Goal: Transaction & Acquisition: Download file/media

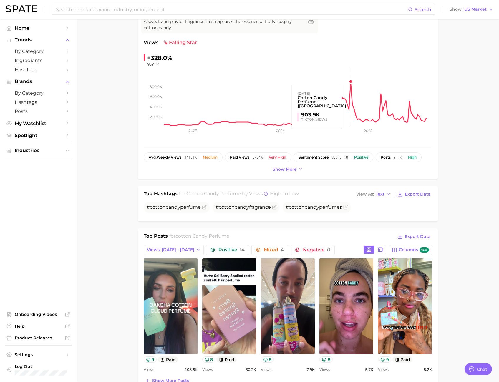
scroll to position [206, 0]
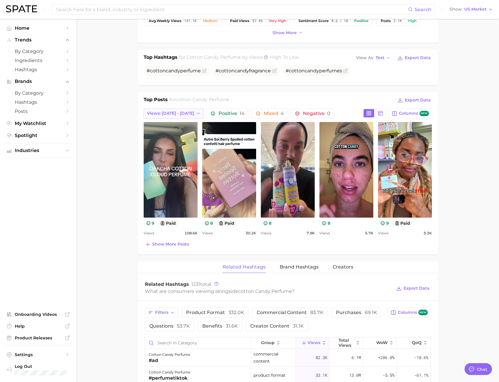
click at [182, 110] on button "Views: [DATE] - [DATE]" at bounding box center [174, 114] width 60 height 10
click at [175, 144] on button "Total Views" at bounding box center [176, 145] width 65 height 11
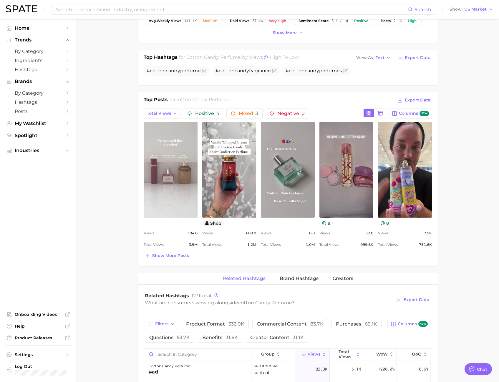
scroll to position [0, 0]
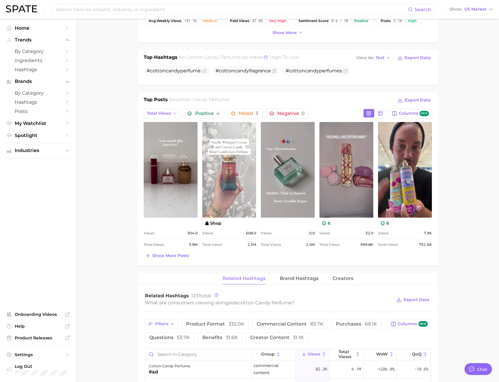
click at [215, 181] on link "view post on TikTok" at bounding box center [229, 170] width 54 height 96
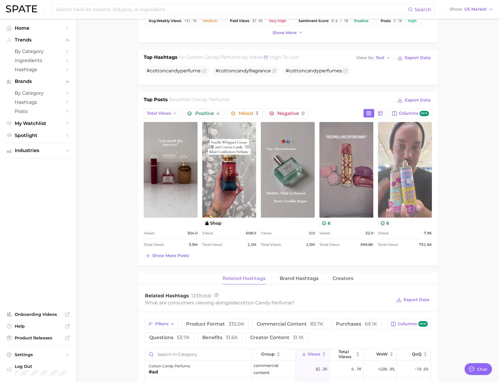
click at [415, 156] on link "view post on TikTok" at bounding box center [405, 170] width 54 height 96
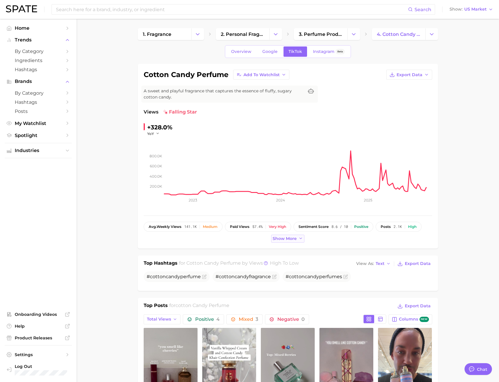
click at [293, 236] on button "Show more" at bounding box center [288, 239] width 34 height 8
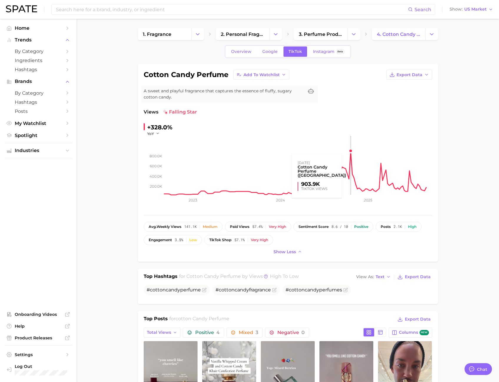
click at [350, 152] on rect at bounding box center [298, 165] width 268 height 59
drag, startPoint x: 350, startPoint y: 152, endPoint x: 348, endPoint y: 159, distance: 7.2
click at [348, 159] on rect at bounding box center [298, 165] width 268 height 59
click at [405, 74] on span "Export Data" at bounding box center [409, 74] width 26 height 5
click at [400, 87] on span "Time Series CSV" at bounding box center [394, 85] width 34 height 5
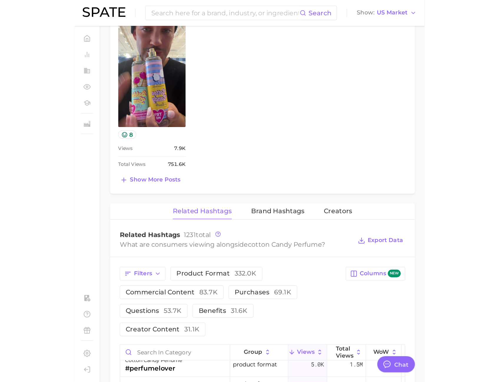
scroll to position [513, 0]
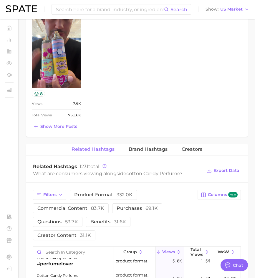
type textarea "x"
